Goal: Transaction & Acquisition: Obtain resource

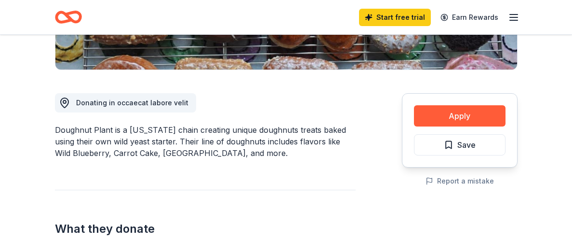
scroll to position [232, 0]
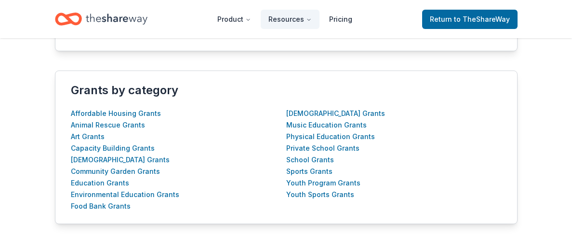
scroll to position [355, 0]
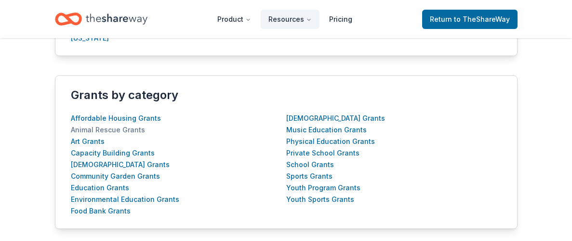
click at [125, 128] on div "Animal Rescue Grants" at bounding box center [108, 130] width 74 height 12
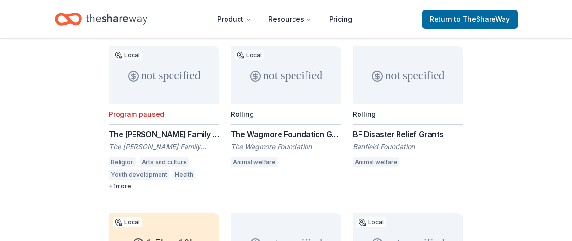
scroll to position [182, 0]
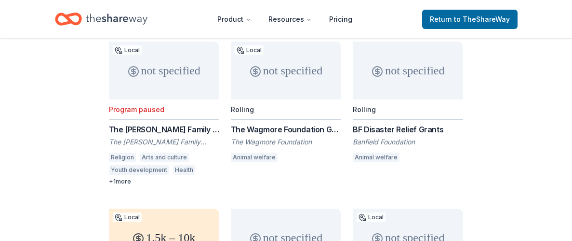
click at [303, 127] on div "The Wagmore Foundation Grant" at bounding box center [286, 129] width 110 height 12
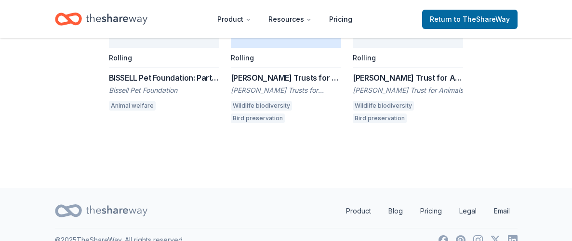
scroll to position [565, 0]
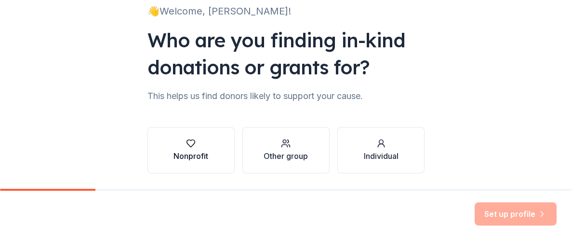
scroll to position [74, 0]
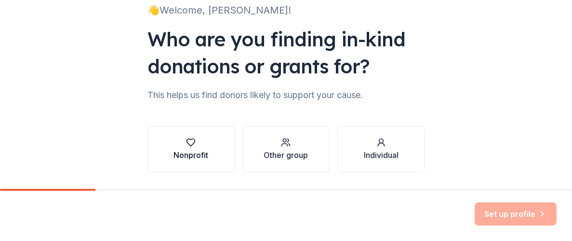
click at [192, 139] on icon "button" at bounding box center [191, 142] width 10 height 10
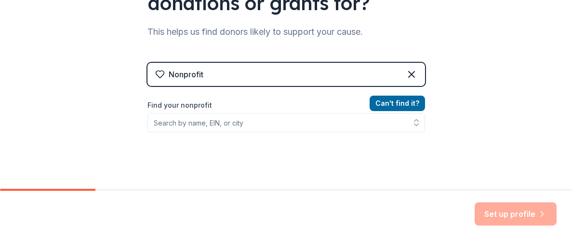
scroll to position [166, 0]
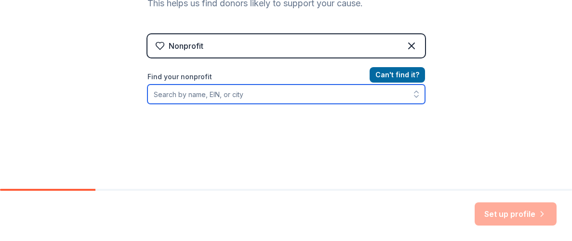
click at [190, 97] on input "Find your nonprofit" at bounding box center [287, 93] width 278 height 19
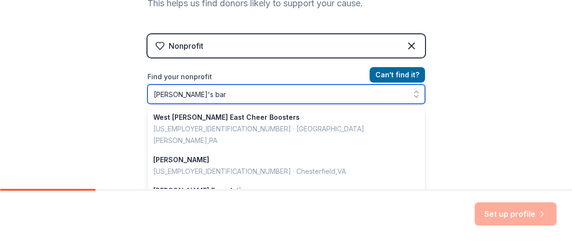
type input "[PERSON_NAME]'s barn"
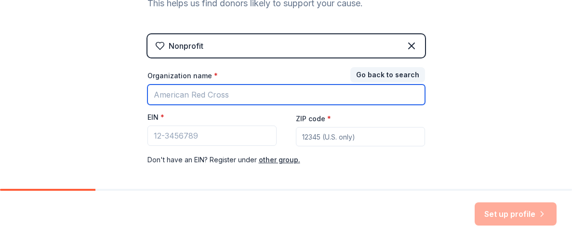
click at [245, 95] on input "Organization name *" at bounding box center [287, 94] width 278 height 20
type input "[PERSON_NAME]'s barn"
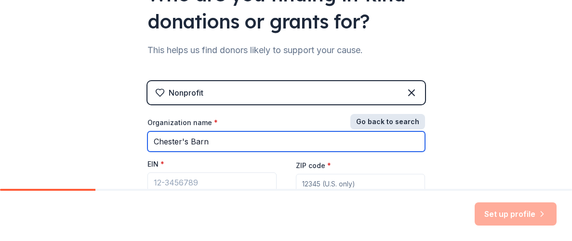
scroll to position [121, 0]
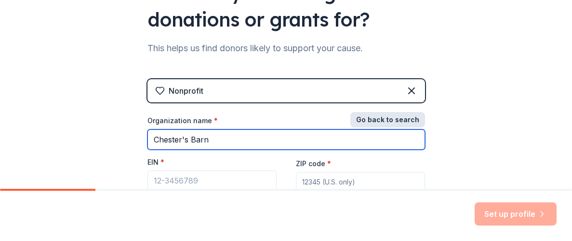
type input "Chester's Barn"
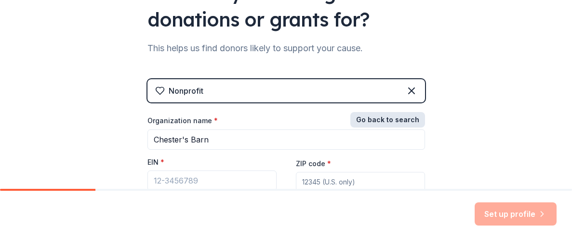
click at [408, 119] on button "Go back to search" at bounding box center [388, 119] width 75 height 15
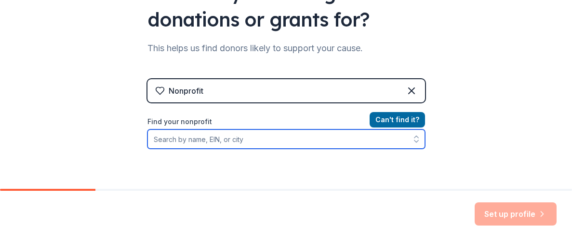
click at [310, 136] on input "Find your nonprofit" at bounding box center [287, 138] width 278 height 19
click at [299, 140] on input "sc" at bounding box center [287, 138] width 278 height 19
type input "scipio"
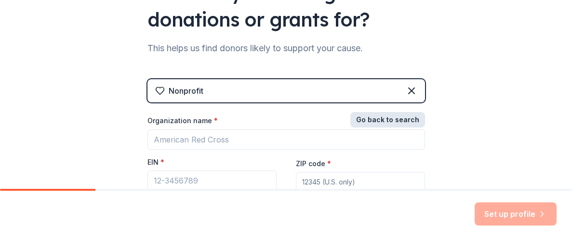
click at [377, 117] on button "Go back to search" at bounding box center [388, 119] width 75 height 15
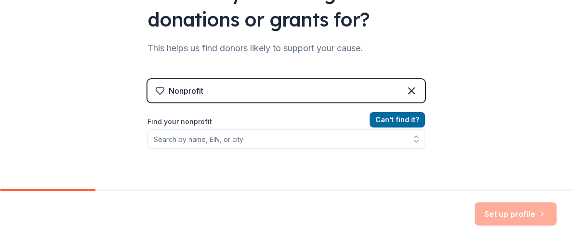
click at [285, 157] on div "Can ' t find it? Find your nonprofit" at bounding box center [287, 170] width 278 height 112
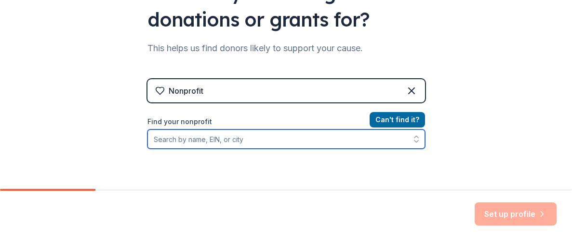
click at [275, 137] on input "Find your nonprofit" at bounding box center [287, 138] width 278 height 19
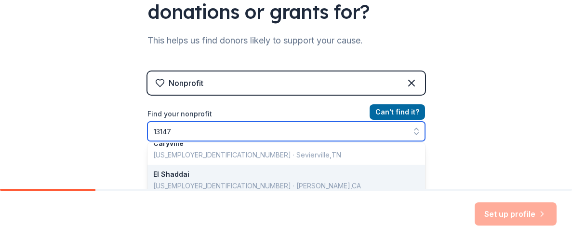
scroll to position [406, 0]
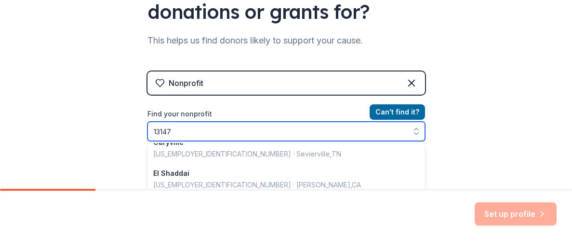
click at [223, 127] on input "13147" at bounding box center [287, 131] width 278 height 19
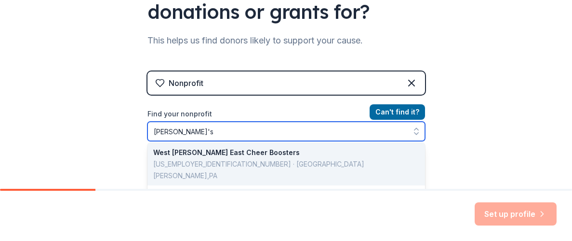
scroll to position [0, 0]
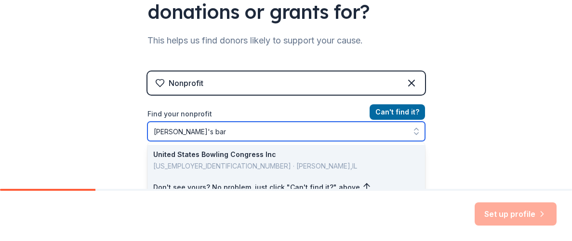
type input "[PERSON_NAME]'s barn"
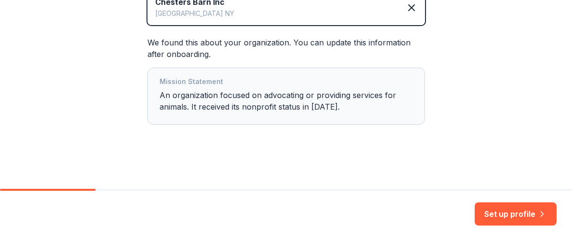
scroll to position [245, 0]
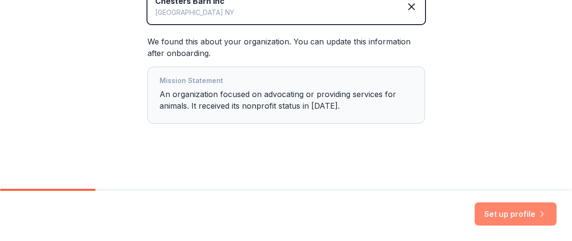
click at [515, 215] on button "Set up profile" at bounding box center [516, 213] width 82 height 23
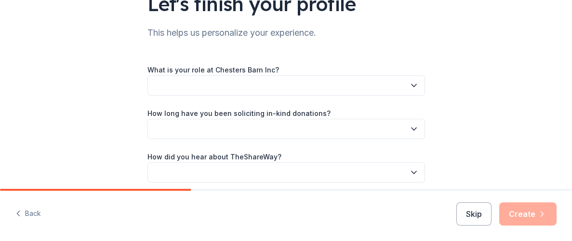
scroll to position [98, 0]
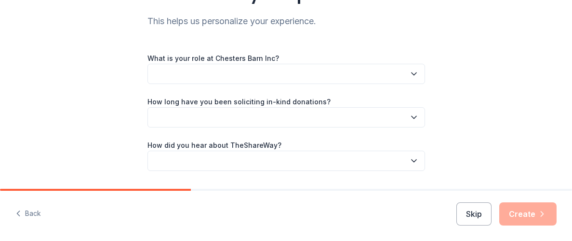
click at [229, 73] on button "button" at bounding box center [287, 74] width 278 height 20
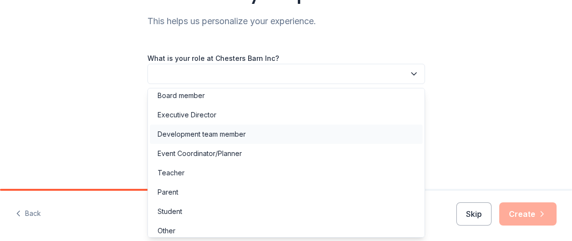
scroll to position [9, 0]
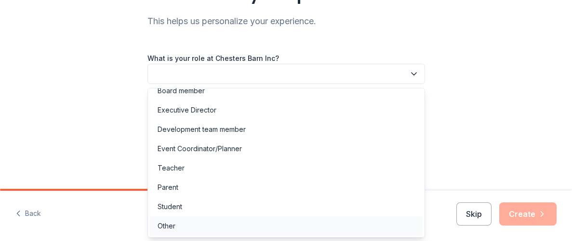
click at [169, 223] on div "Other" at bounding box center [167, 226] width 18 height 12
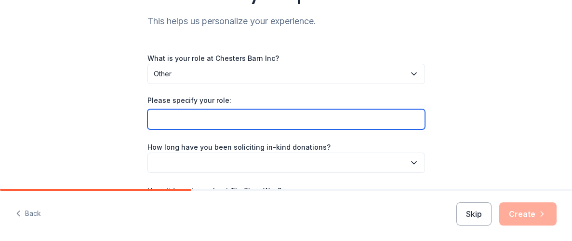
click at [231, 117] on input "Please specify your role:" at bounding box center [287, 119] width 278 height 20
click at [230, 118] on input "Please specify your role:" at bounding box center [287, 119] width 278 height 20
click at [231, 122] on input "D" at bounding box center [287, 119] width 278 height 20
type input "Director of Fundraising"
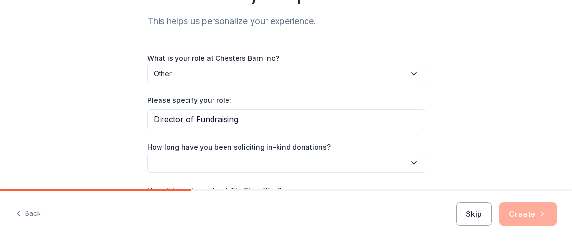
click at [101, 128] on div "Let's finish your profile This helps us personalize your experience. What is yo…" at bounding box center [286, 82] width 572 height 360
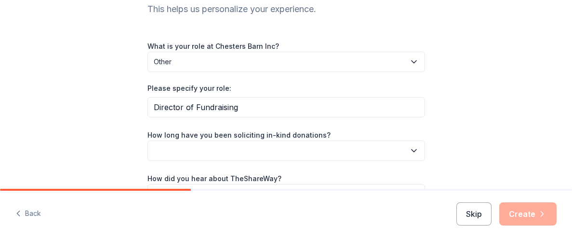
scroll to position [112, 0]
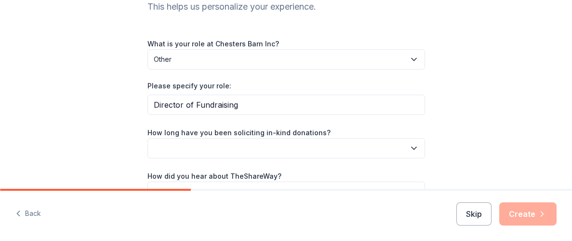
click at [202, 146] on button "button" at bounding box center [287, 148] width 278 height 20
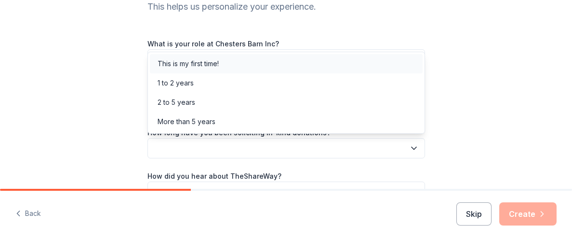
click at [239, 65] on div "This is my first time!" at bounding box center [286, 63] width 273 height 19
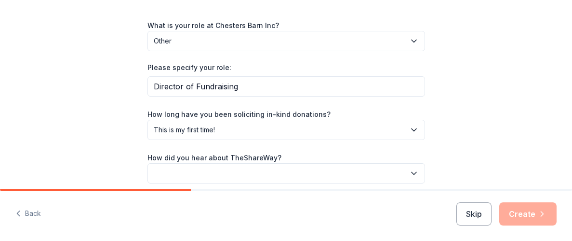
scroll to position [143, 0]
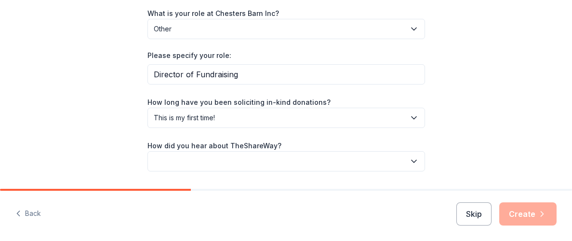
click at [281, 156] on button "button" at bounding box center [287, 161] width 278 height 20
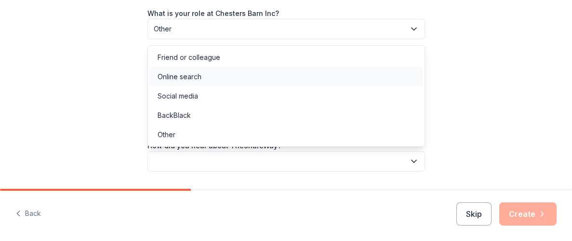
click at [191, 79] on div "Online search" at bounding box center [180, 77] width 44 height 12
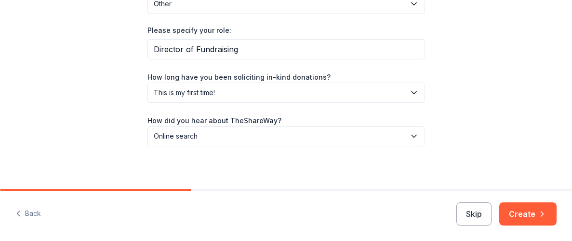
scroll to position [171, 0]
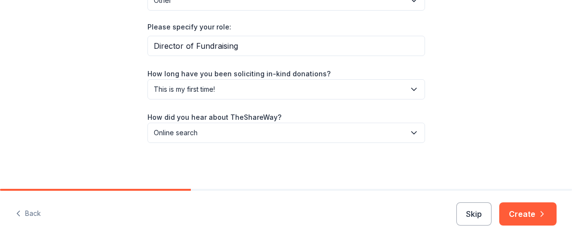
click at [533, 209] on button "Create" at bounding box center [528, 213] width 57 height 23
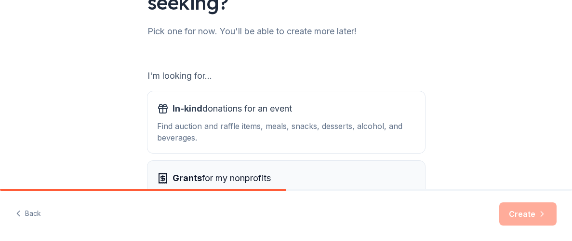
scroll to position [201, 0]
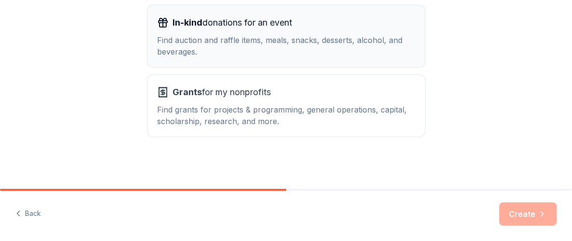
click at [214, 44] on div "Find auction and raffle items, meals, snacks, desserts, alcohol, and beverages." at bounding box center [286, 45] width 258 height 23
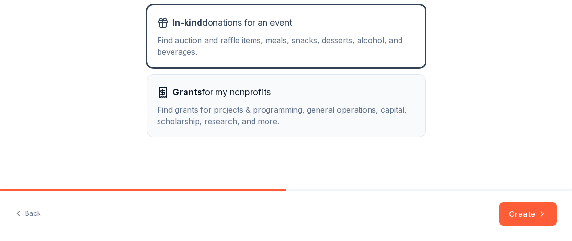
click at [216, 86] on span "Grants for my nonprofits" at bounding box center [222, 91] width 98 height 15
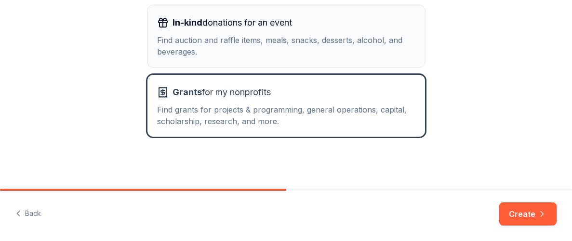
click at [311, 46] on div "Find auction and raffle items, meals, snacks, desserts, alcohol, and beverages." at bounding box center [286, 45] width 258 height 23
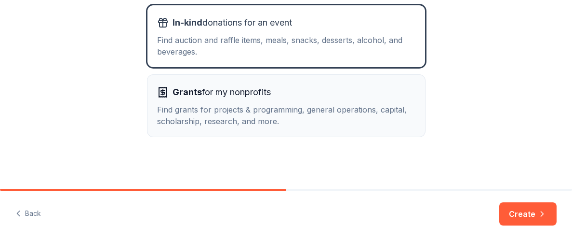
click at [334, 100] on div "Grants for my nonprofits Find grants for projects & programming, general operat…" at bounding box center [286, 105] width 258 height 42
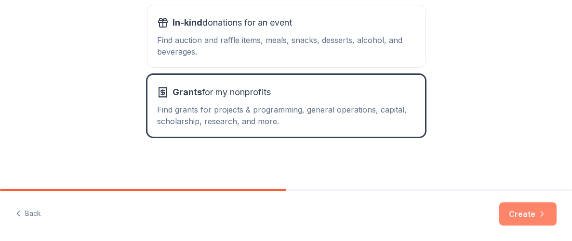
click at [526, 212] on button "Create" at bounding box center [528, 213] width 57 height 23
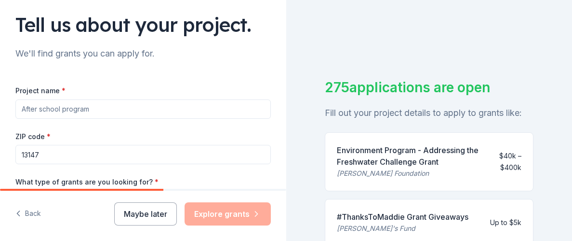
scroll to position [67, 0]
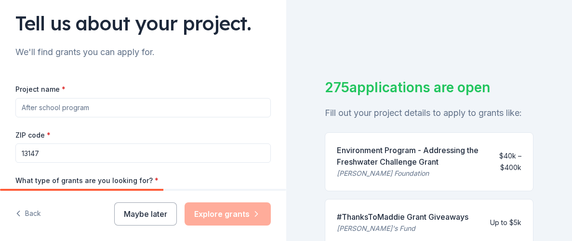
click at [80, 104] on input "Project name *" at bounding box center [143, 107] width 256 height 19
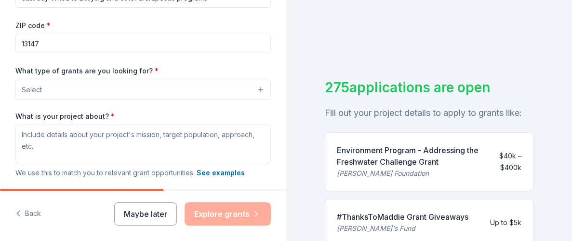
scroll to position [177, 0]
type input "Just Say Whoa to Bullying and other therapeutic programs"
click at [111, 84] on button "Select" at bounding box center [143, 89] width 256 height 20
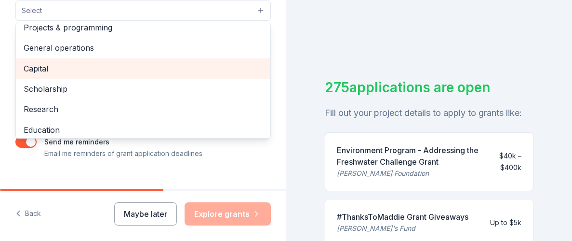
scroll to position [0, 0]
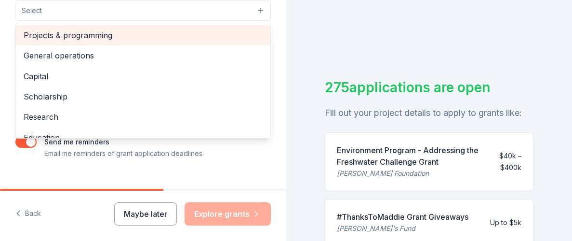
click at [109, 37] on span "Projects & programming" at bounding box center [143, 35] width 239 height 13
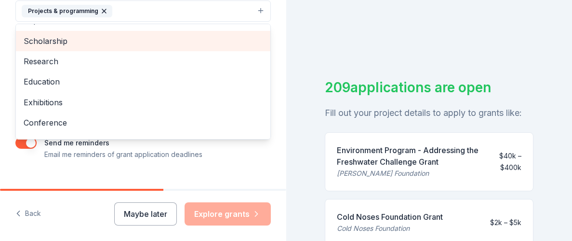
scroll to position [25, 0]
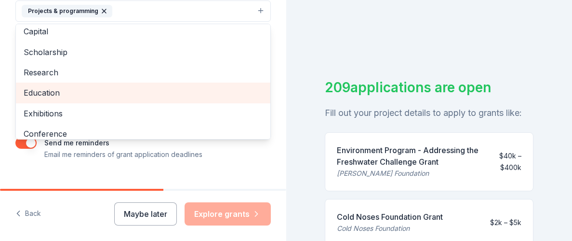
click at [59, 90] on span "Education" at bounding box center [143, 92] width 239 height 13
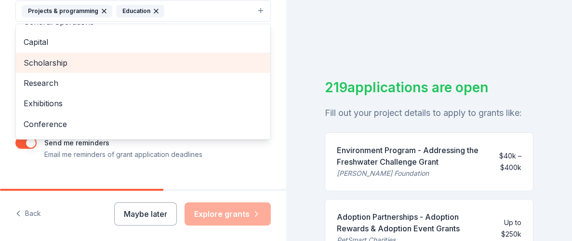
scroll to position [0, 0]
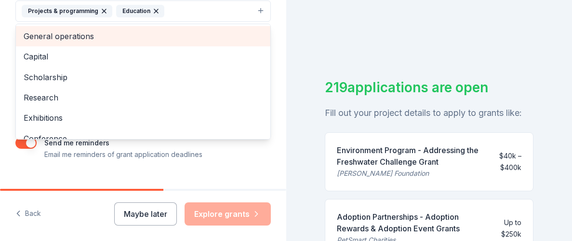
click at [80, 35] on span "General operations" at bounding box center [143, 36] width 239 height 13
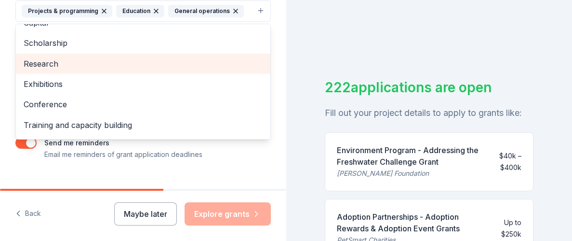
scroll to position [20, 0]
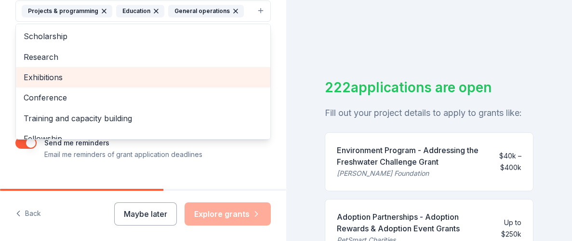
click at [90, 73] on span "Exhibitions" at bounding box center [143, 77] width 239 height 13
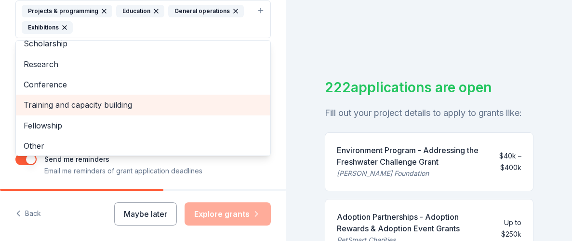
scroll to position [32, 0]
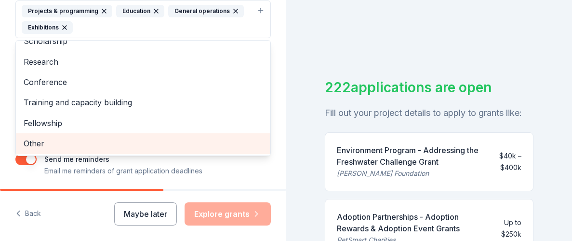
click at [85, 143] on span "Other" at bounding box center [143, 143] width 239 height 13
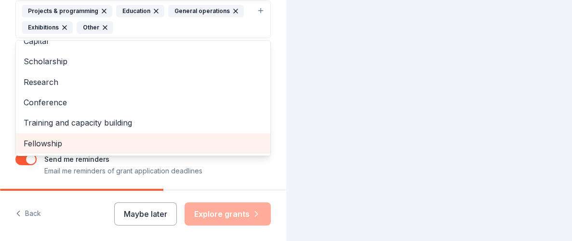
scroll to position [12, 0]
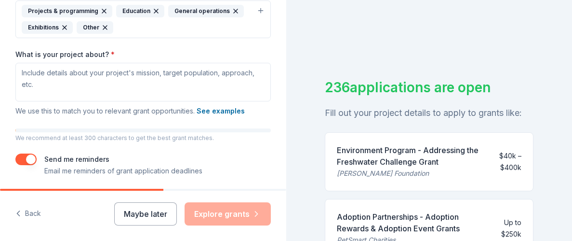
scroll to position [254, 0]
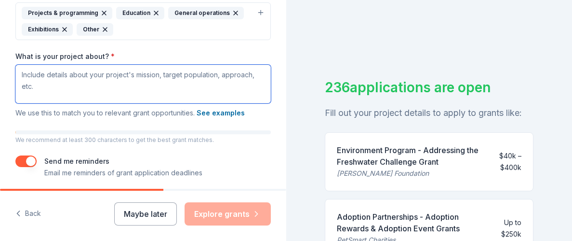
click at [107, 78] on textarea "What is your project about? *" at bounding box center [143, 84] width 256 height 39
paste textarea "brings our programs directly to schools, colleges, hospitals, nursing homes, an…"
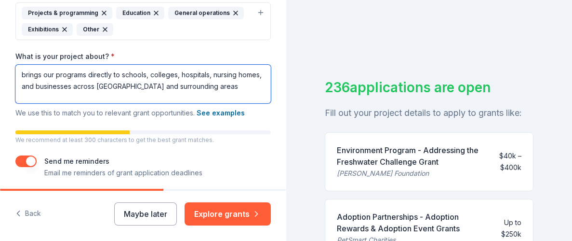
click at [32, 70] on textarea "brings our programs directly to schools, colleges, hospitals, nursing homes, an…" at bounding box center [143, 84] width 256 height 39
drag, startPoint x: 54, startPoint y: 71, endPoint x: 29, endPoint y: 73, distance: 24.6
click at [29, 73] on textarea "brings our programs directly to schools, colleges, hospitals, nursing homes, an…" at bounding box center [143, 84] width 256 height 39
click at [24, 73] on textarea "brings our programs directly to schools, colleges, hospitals, nursing homes, an…" at bounding box center [143, 84] width 256 height 39
drag, startPoint x: 56, startPoint y: 70, endPoint x: 21, endPoint y: 73, distance: 35.8
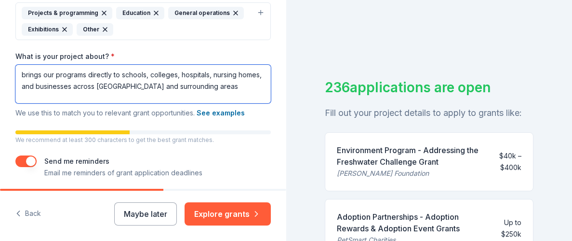
click at [21, 73] on textarea "brings our programs directly to schools, colleges, hospitals, nursing homes, an…" at bounding box center [143, 84] width 256 height 39
click at [145, 82] on textarea "Our programs go directly to schools, colleges, hospitals, nursing homes, and bu…" at bounding box center [143, 84] width 256 height 39
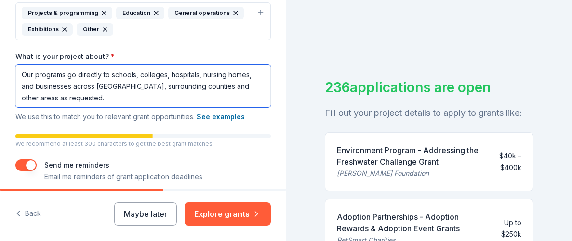
type textarea "Our programs go directly to schools, colleges, hospitals, nursing homes, and bu…"
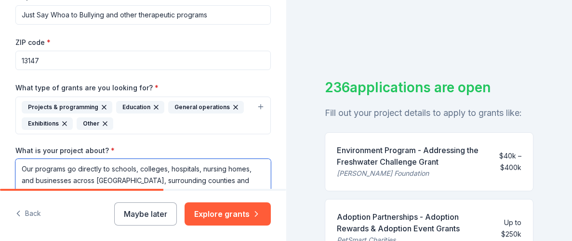
scroll to position [126, 0]
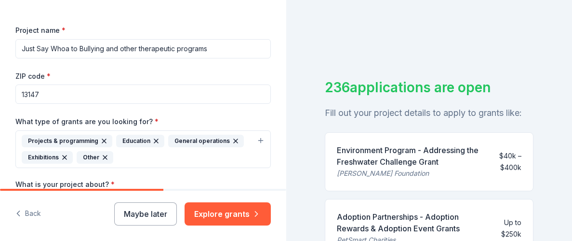
click at [107, 48] on input "Just Say Whoa to Bullying and other therapeutic programs" at bounding box center [143, 48] width 256 height 19
click at [104, 48] on input "Just Say Whoa to Bullying prevention program and other therapeutic programs" at bounding box center [143, 48] width 256 height 19
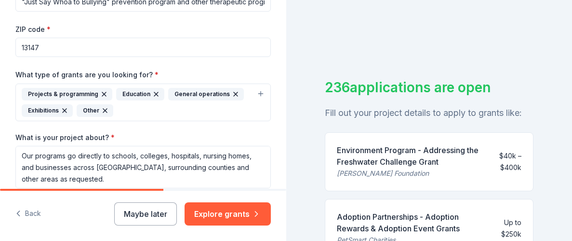
scroll to position [173, 0]
type input ""Just Say Whoa to Bullying" prevention program and other therapeutic programs"
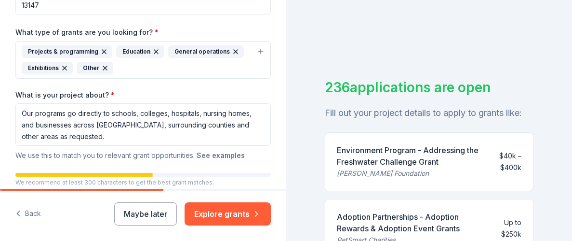
scroll to position [282, 0]
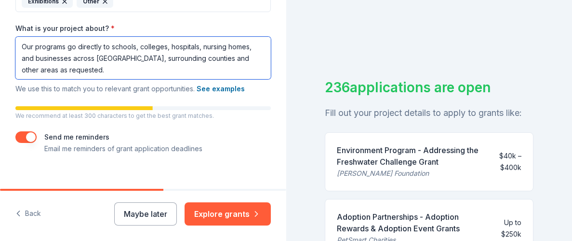
click at [193, 67] on textarea "Our programs go directly to schools, colleges, hospitals, nursing homes, and bu…" at bounding box center [143, 58] width 256 height 42
paste textarea "will help us continue to provide educational outreach, therapeutic interactions…"
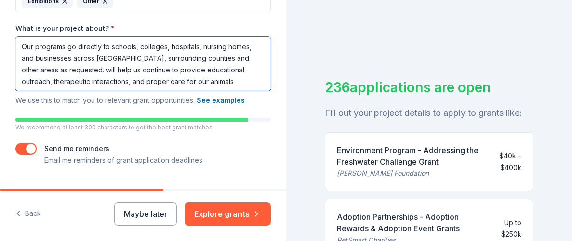
click at [85, 65] on textarea "Our programs go directly to schools, colleges, hospitals, nursing homes, and bu…" at bounding box center [143, 64] width 256 height 54
click at [91, 66] on textarea "Our programs go directly to schools, colleges, hospitals, nursing homes, and bu…" at bounding box center [143, 64] width 256 height 54
click at [91, 65] on textarea "Our programs go directly to schools, colleges, hospitals, nursing homes, and bu…" at bounding box center [143, 64] width 256 height 54
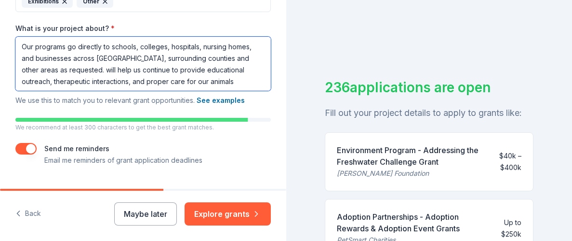
click at [91, 65] on textarea "Our programs go directly to schools, colleges, hospitals, nursing homes, and bu…" at bounding box center [143, 64] width 256 height 54
click at [105, 51] on textarea "Our programs go directly to schools, colleges, hospitals, nursing homes, and bu…" at bounding box center [143, 64] width 256 height 54
click at [95, 68] on textarea "Our programs go directly to schools, colleges, hospitals, nursing homes, and bu…" at bounding box center [143, 64] width 256 height 54
drag, startPoint x: 150, startPoint y: 55, endPoint x: 83, endPoint y: 68, distance: 67.8
click at [83, 68] on textarea "Our programs go directly to schools, colleges, hospitals, nursing homes, and bu…" at bounding box center [143, 64] width 256 height 54
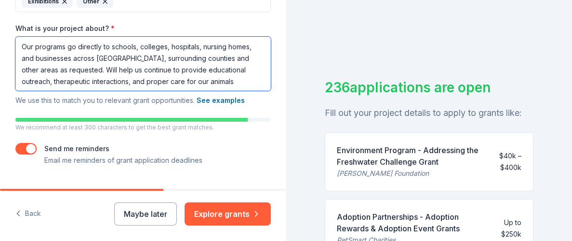
click at [231, 86] on textarea "Our programs go directly to schools, colleges, hospitals, nursing homes, and bu…" at bounding box center [143, 64] width 256 height 54
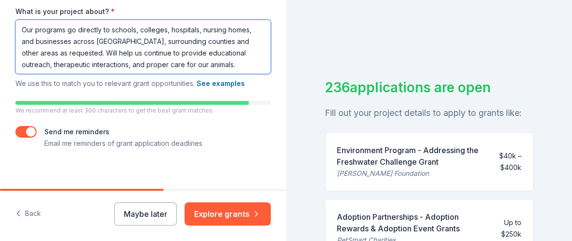
scroll to position [303, 0]
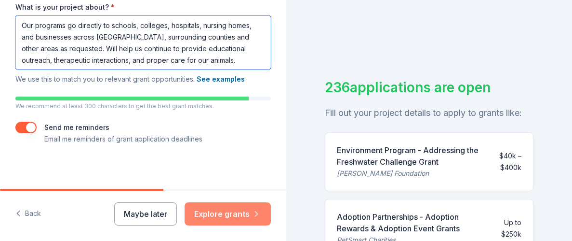
type textarea "Our programs go directly to schools, colleges, hospitals, nursing homes, and bu…"
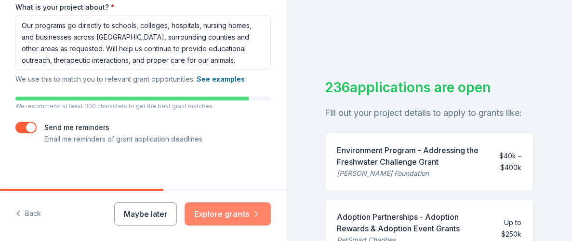
click at [226, 213] on button "Explore grants" at bounding box center [228, 213] width 86 height 23
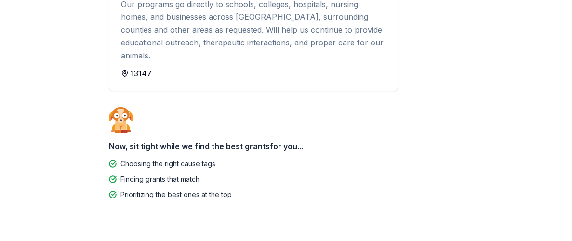
scroll to position [161, 0]
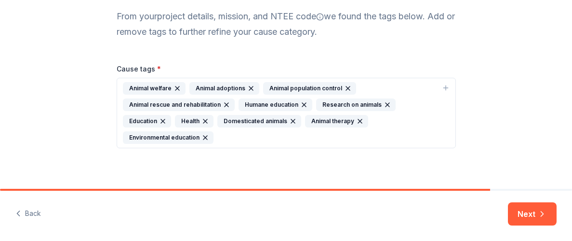
scroll to position [107, 0]
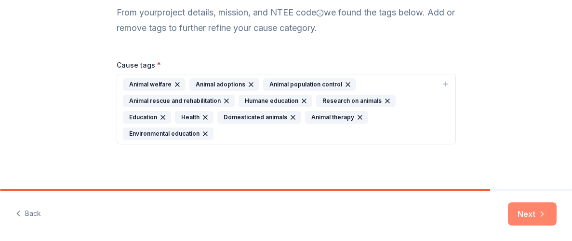
click at [543, 214] on icon "button" at bounding box center [543, 213] width 2 height 5
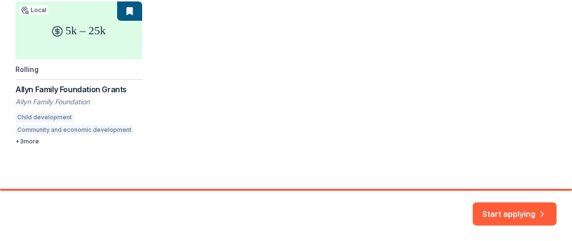
scroll to position [331, 0]
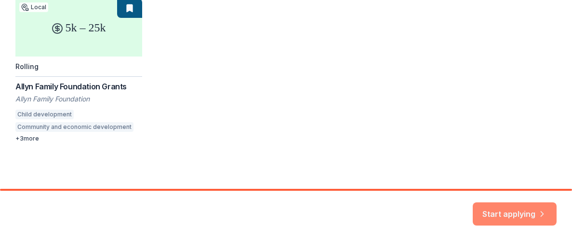
click at [502, 213] on button "Start applying" at bounding box center [515, 207] width 84 height 23
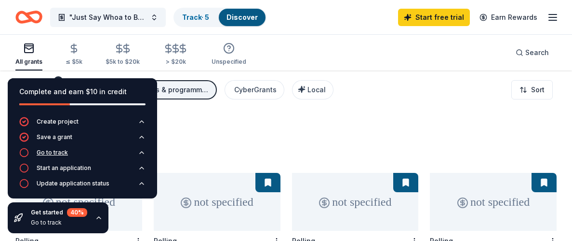
click at [57, 152] on div "Go to track" at bounding box center [52, 153] width 31 height 8
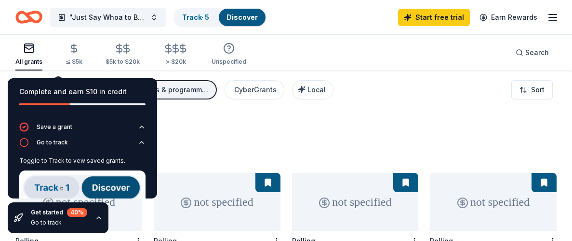
scroll to position [48, 0]
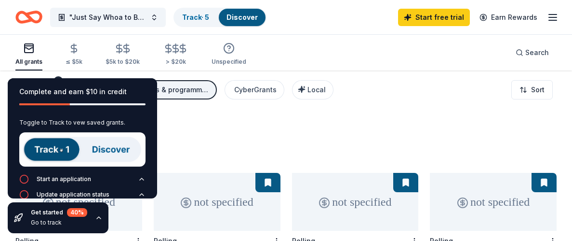
click at [112, 146] on img at bounding box center [82, 149] width 126 height 34
click at [62, 146] on img at bounding box center [82, 149] width 126 height 34
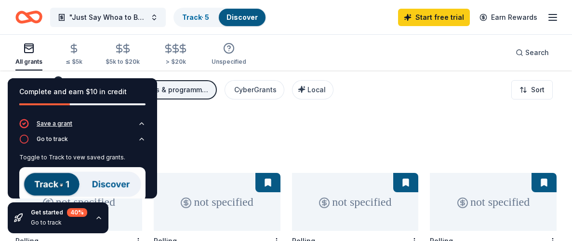
scroll to position [0, 0]
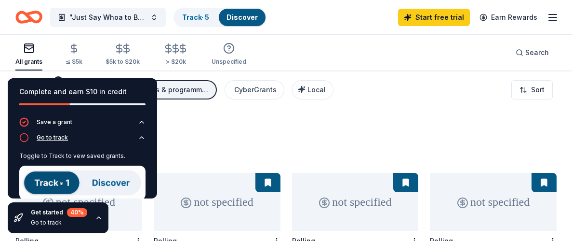
click at [144, 138] on icon "button" at bounding box center [142, 138] width 8 height 8
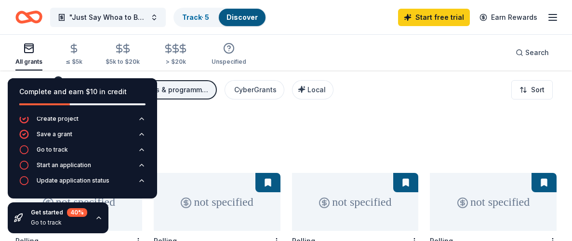
click at [173, 124] on div "1326 results in [GEOGRAPHIC_DATA], [GEOGRAPHIC_DATA]" at bounding box center [286, 140] width 542 height 42
click at [190, 145] on div "1326 results in [GEOGRAPHIC_DATA], [GEOGRAPHIC_DATA]" at bounding box center [286, 140] width 542 height 42
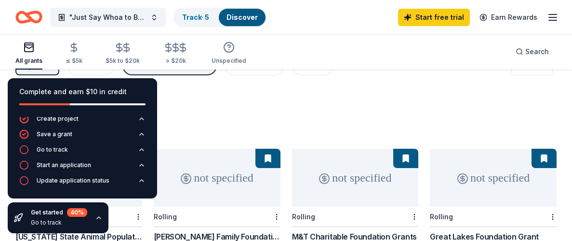
scroll to position [22, 0]
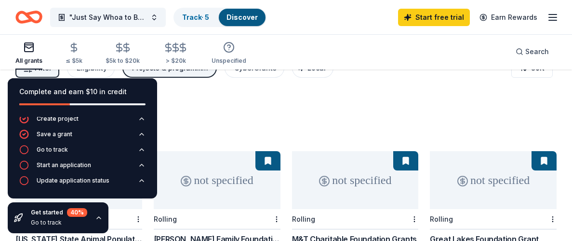
click at [69, 94] on div "Complete and earn $10 in credit" at bounding box center [82, 92] width 126 height 12
click at [45, 146] on div "Go to track" at bounding box center [52, 150] width 31 height 8
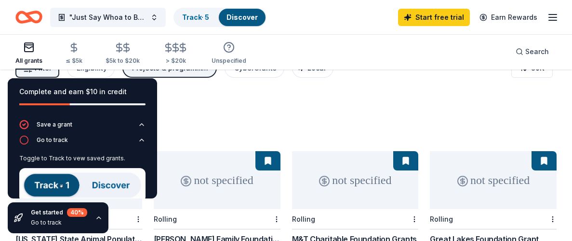
scroll to position [18, 0]
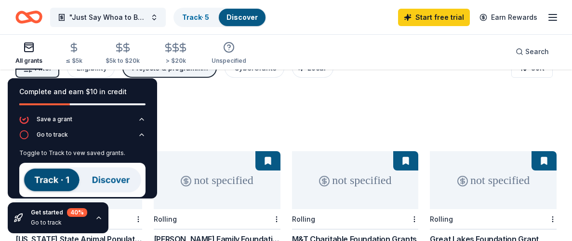
click at [57, 176] on img at bounding box center [82, 180] width 126 height 34
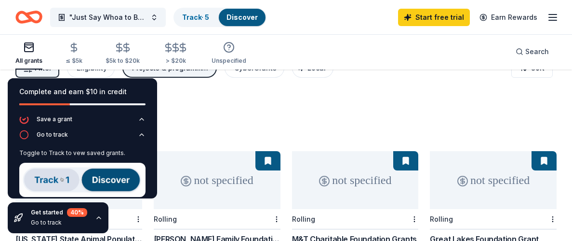
drag, startPoint x: 88, startPoint y: 180, endPoint x: 93, endPoint y: 176, distance: 5.9
click at [90, 178] on img at bounding box center [82, 180] width 126 height 34
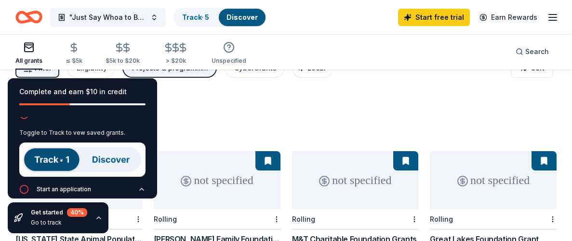
scroll to position [38, 0]
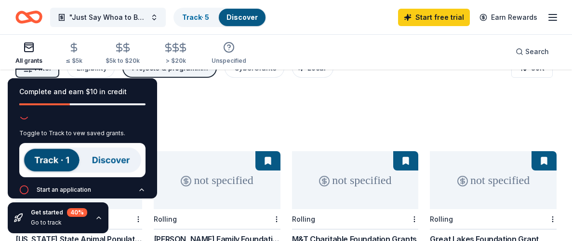
click at [58, 130] on div "Toggle to Track to vew saved grants." at bounding box center [82, 133] width 126 height 8
click at [54, 127] on div "Toggle to Track to vew saved grants." at bounding box center [82, 154] width 126 height 59
click at [121, 158] on img at bounding box center [82, 160] width 126 height 34
click at [66, 162] on img at bounding box center [82, 160] width 126 height 34
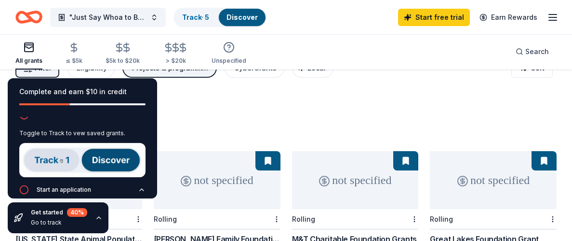
drag, startPoint x: 62, startPoint y: 161, endPoint x: 214, endPoint y: 110, distance: 160.0
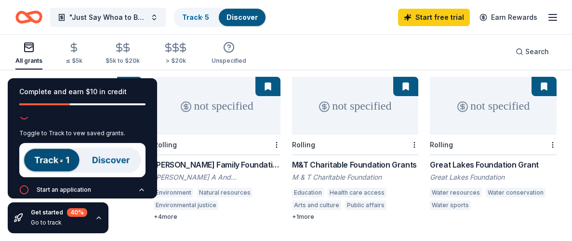
scroll to position [99, 0]
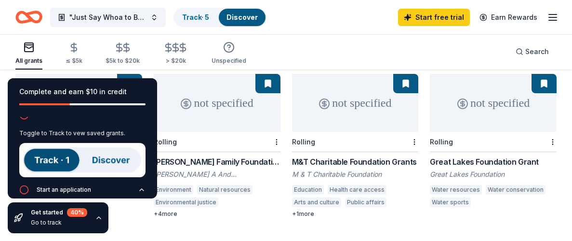
click at [224, 95] on div "not specified" at bounding box center [217, 103] width 127 height 58
click at [27, 75] on div "Complete and earn $10 in credit Create project Save a grant Go to track Toggle …" at bounding box center [82, 155] width 165 height 170
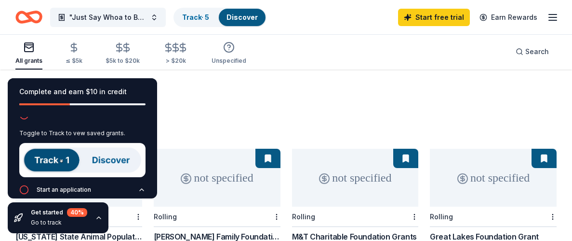
scroll to position [11, 0]
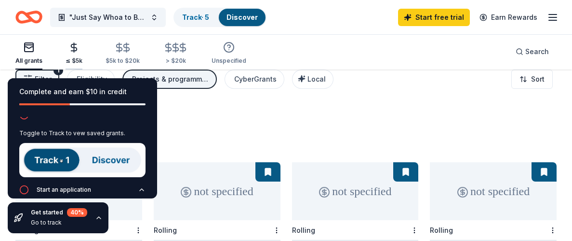
click at [74, 50] on icon "button" at bounding box center [74, 47] width 6 height 6
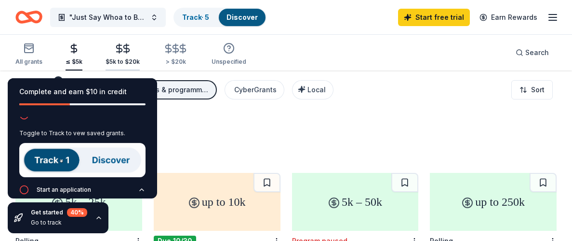
click at [114, 51] on icon "button" at bounding box center [119, 48] width 11 height 11
click at [260, 90] on div "CyberGrants" at bounding box center [255, 90] width 42 height 12
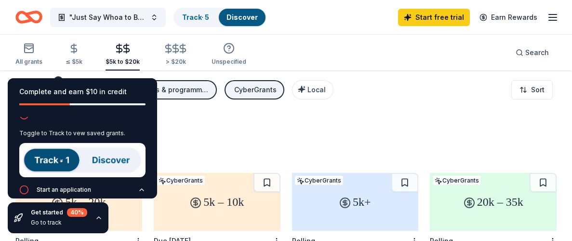
drag, startPoint x: 261, startPoint y: 92, endPoint x: 281, endPoint y: 92, distance: 19.8
click at [261, 92] on div "CyberGrants" at bounding box center [255, 90] width 42 height 12
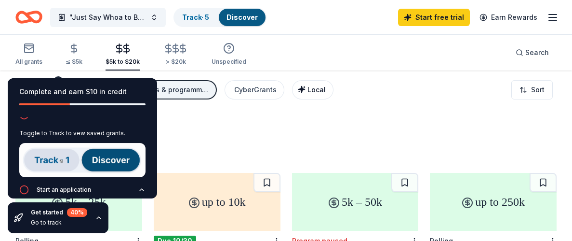
click at [314, 92] on span "Local" at bounding box center [317, 89] width 18 height 8
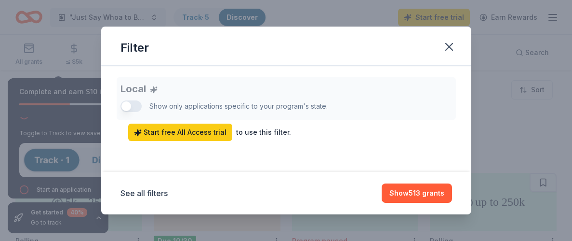
click at [135, 106] on div "Local Show only applications specific to your program's state. Start free All A…" at bounding box center [287, 109] width 332 height 64
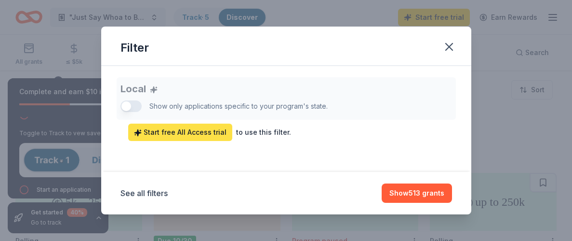
click at [205, 129] on span "Start free All Access trial" at bounding box center [180, 132] width 93 height 12
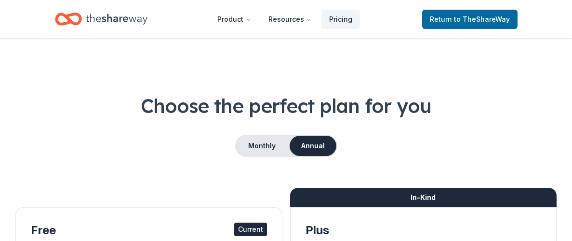
click at [430, 17] on link "Return to TheShareWay" at bounding box center [469, 19] width 95 height 19
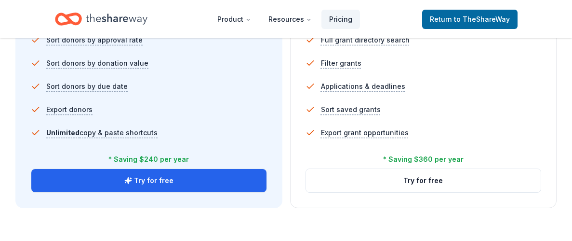
scroll to position [595, 0]
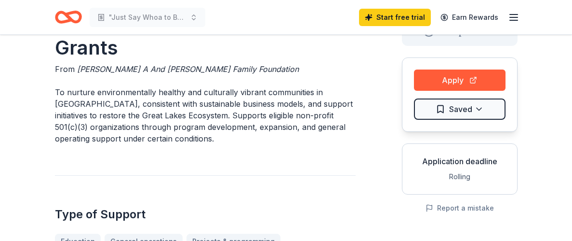
scroll to position [89, 0]
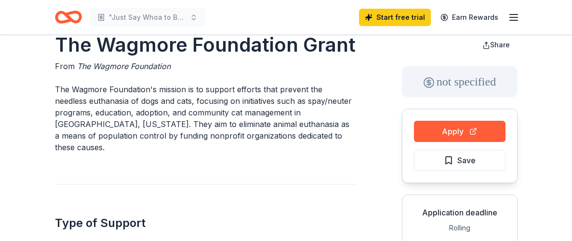
scroll to position [9, 0]
